Goal: Information Seeking & Learning: Learn about a topic

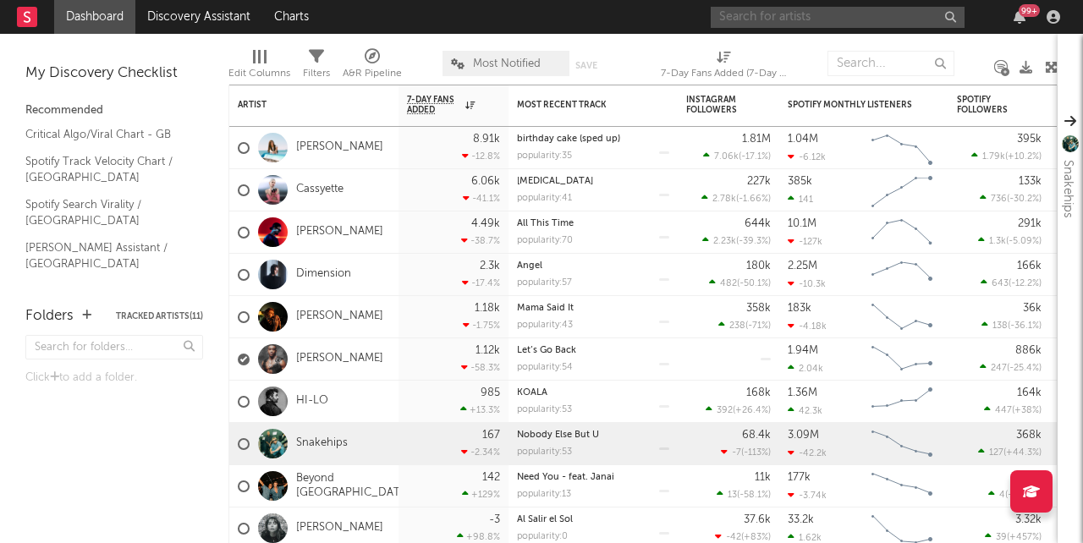
click at [880, 22] on input "text" at bounding box center [838, 17] width 254 height 21
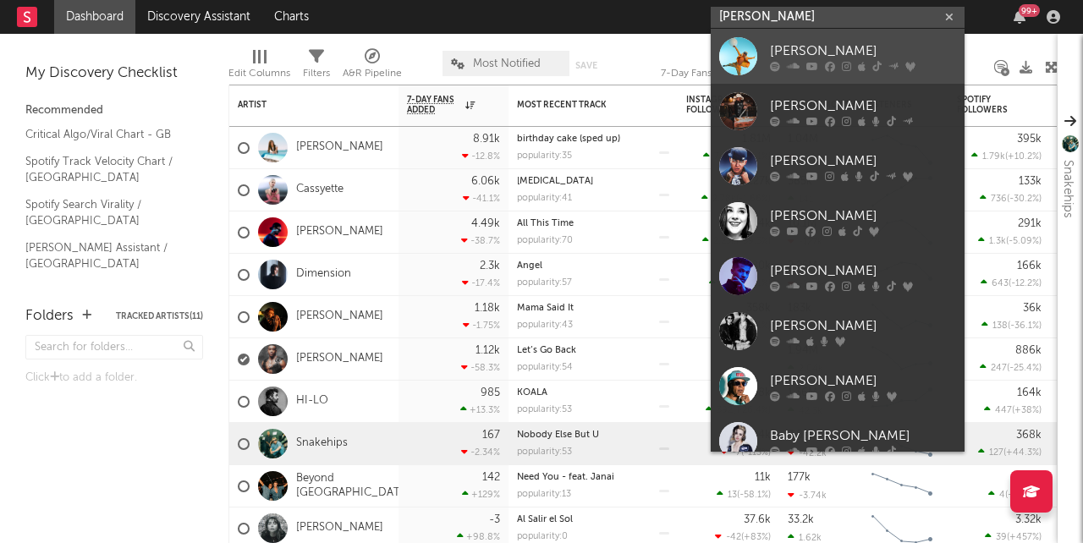
type input "[PERSON_NAME]"
click at [814, 63] on icon at bounding box center [812, 66] width 12 height 10
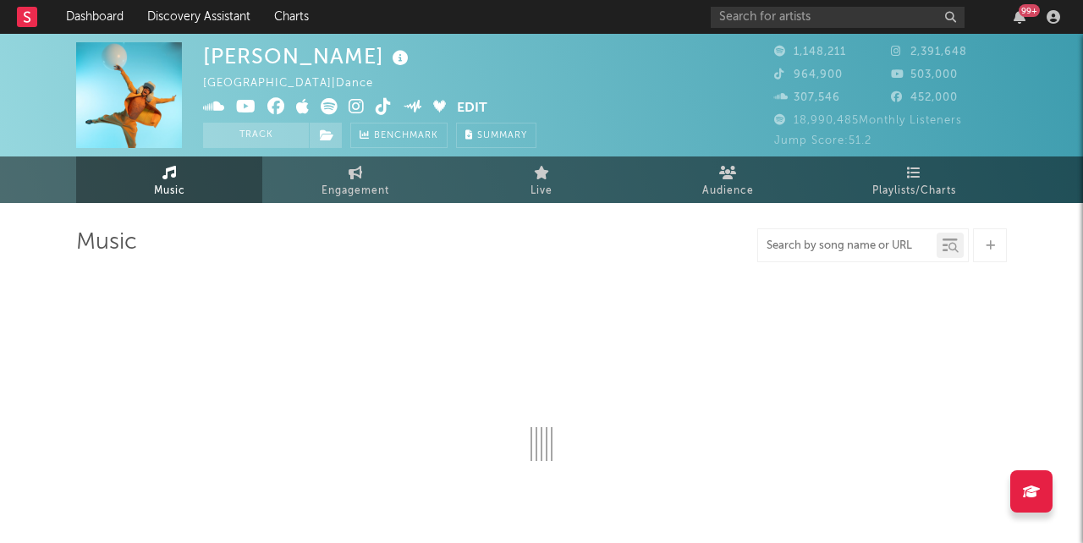
click at [858, 245] on input "text" at bounding box center [847, 246] width 179 height 14
type input "bla"
select select "6m"
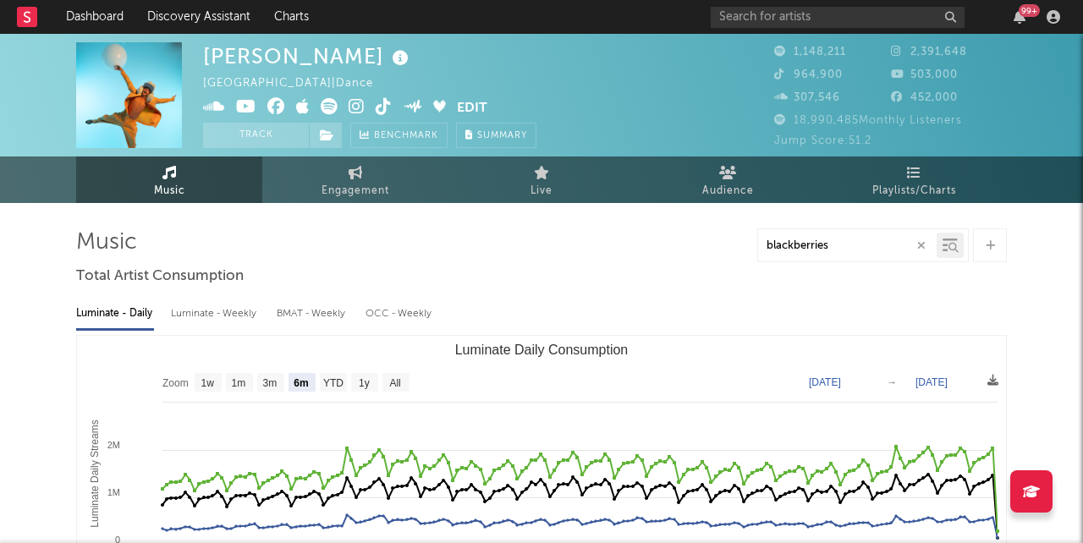
type input "blackberries"
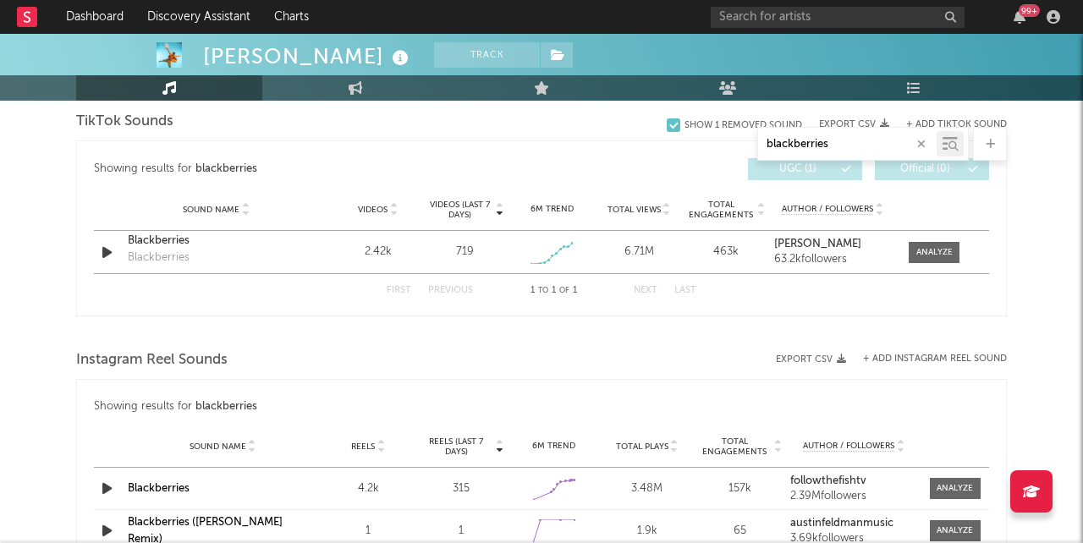
scroll to position [877, 0]
